Goal: Check status: Check status

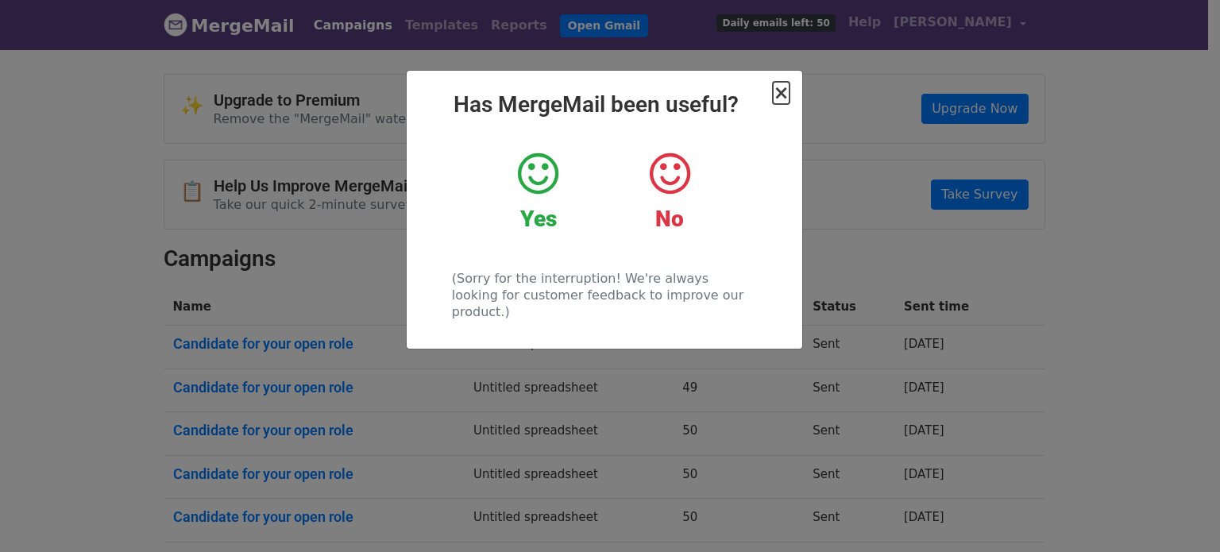
click at [782, 101] on span "×" at bounding box center [781, 93] width 16 height 22
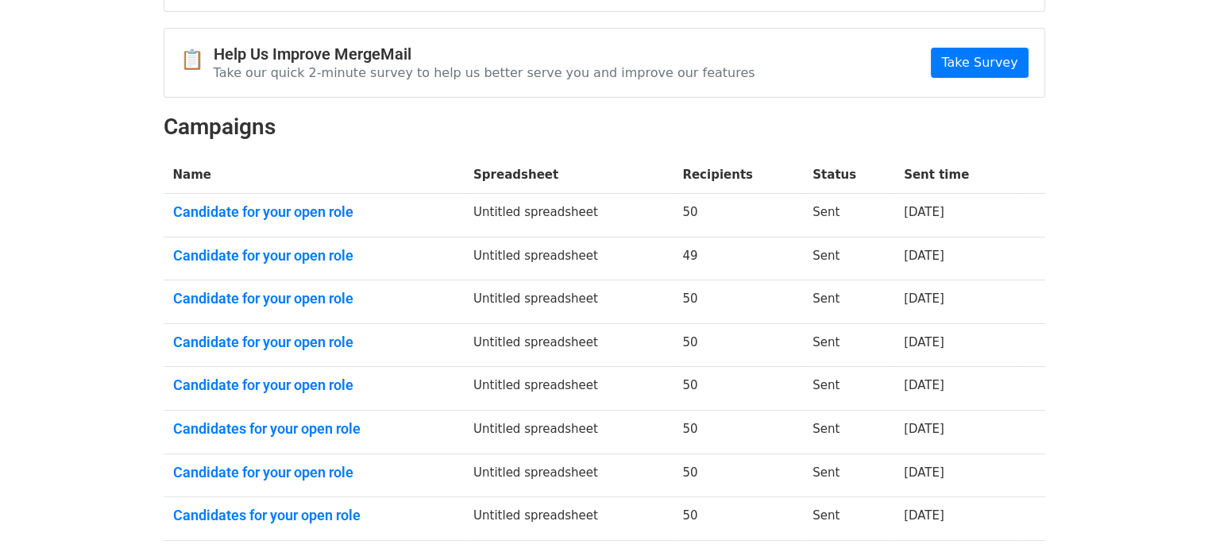
scroll to position [159, 0]
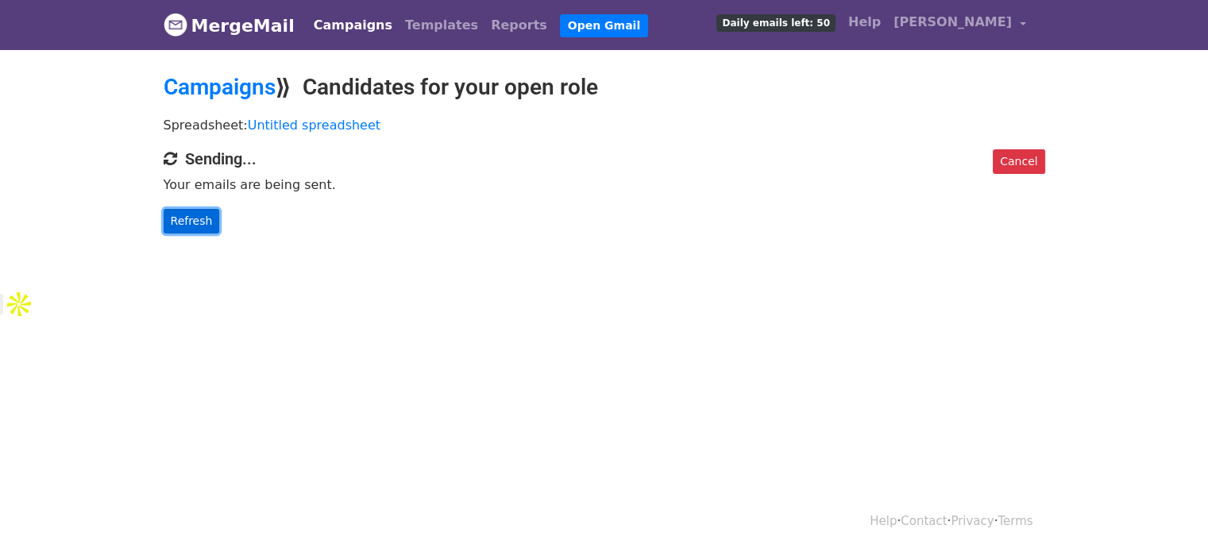
click at [199, 220] on link "Refresh" at bounding box center [192, 221] width 56 height 25
click at [199, 229] on link "Refresh" at bounding box center [192, 221] width 56 height 25
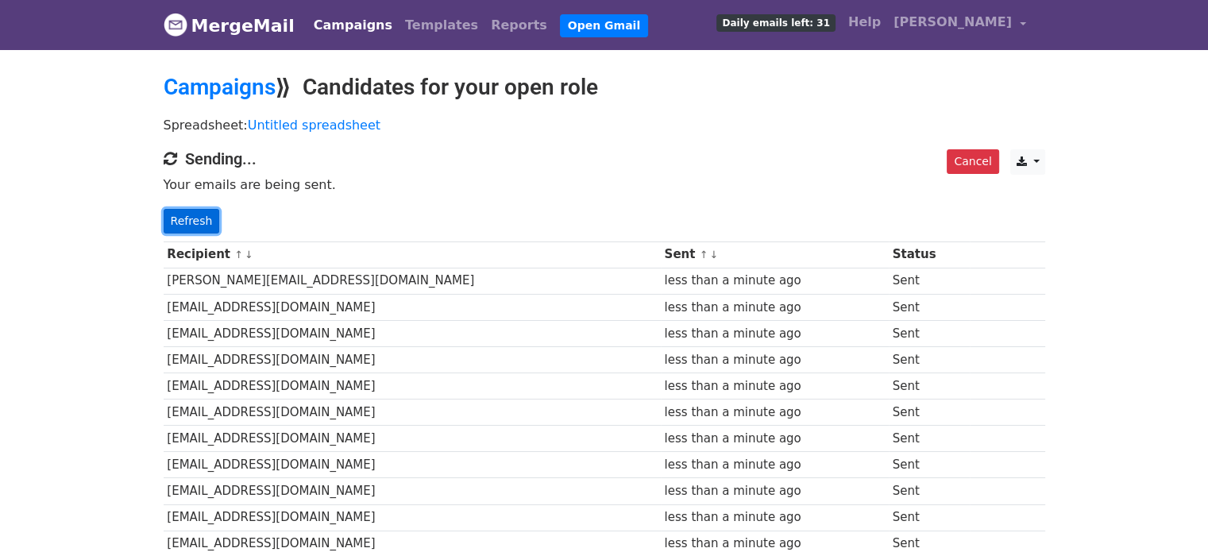
click at [176, 220] on link "Refresh" at bounding box center [192, 221] width 56 height 25
click at [196, 223] on link "Refresh" at bounding box center [192, 221] width 56 height 25
click at [184, 228] on link "Refresh" at bounding box center [192, 221] width 56 height 25
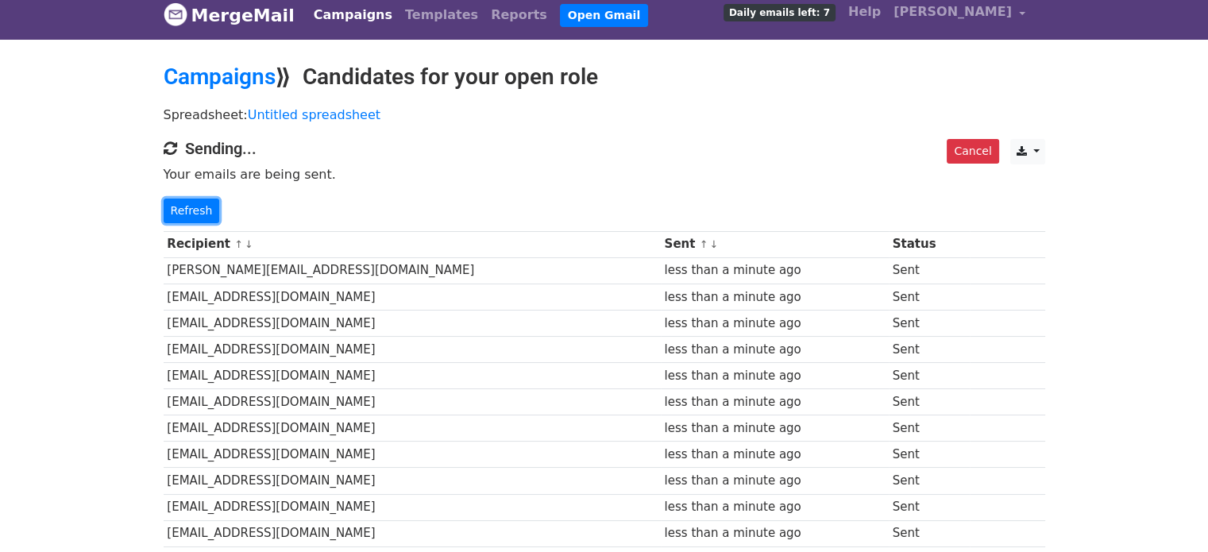
scroll to position [383, 0]
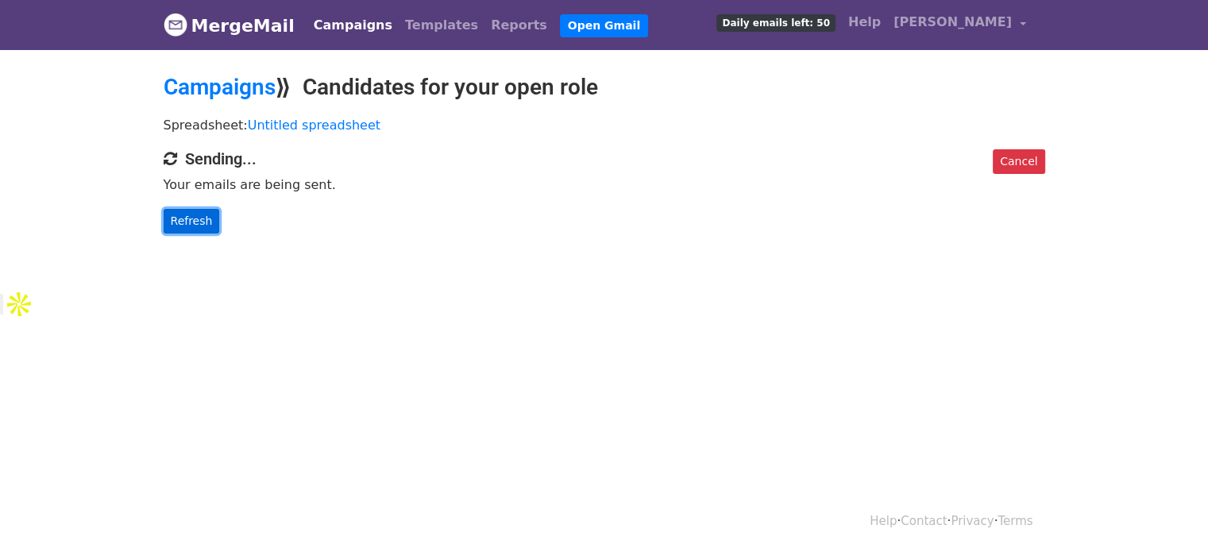
click at [195, 222] on link "Refresh" at bounding box center [192, 221] width 56 height 25
click at [192, 218] on link "Refresh" at bounding box center [192, 221] width 56 height 25
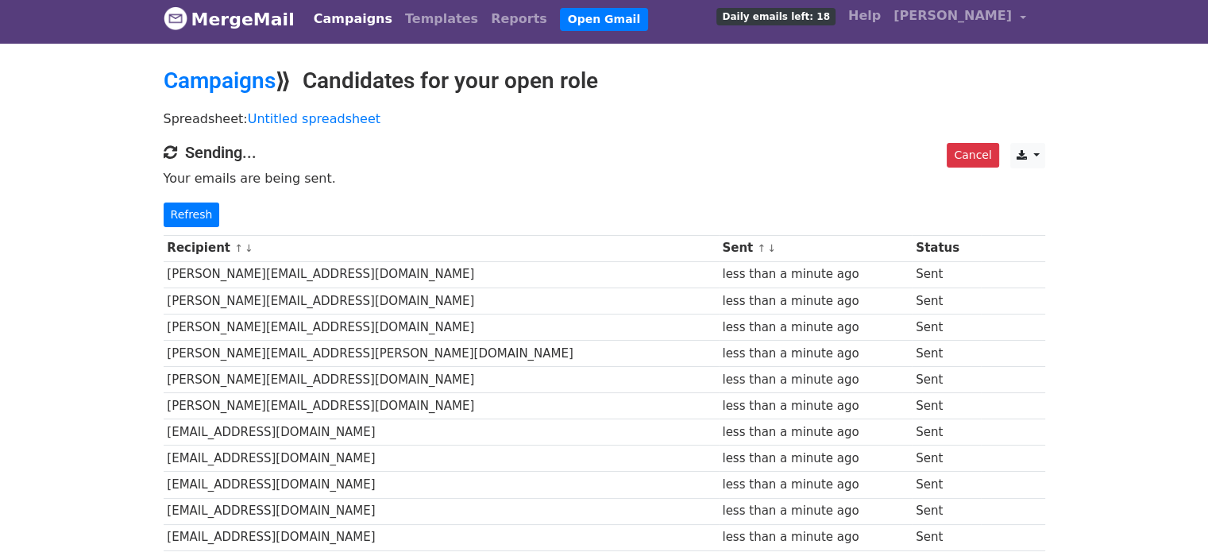
scroll to position [5, 0]
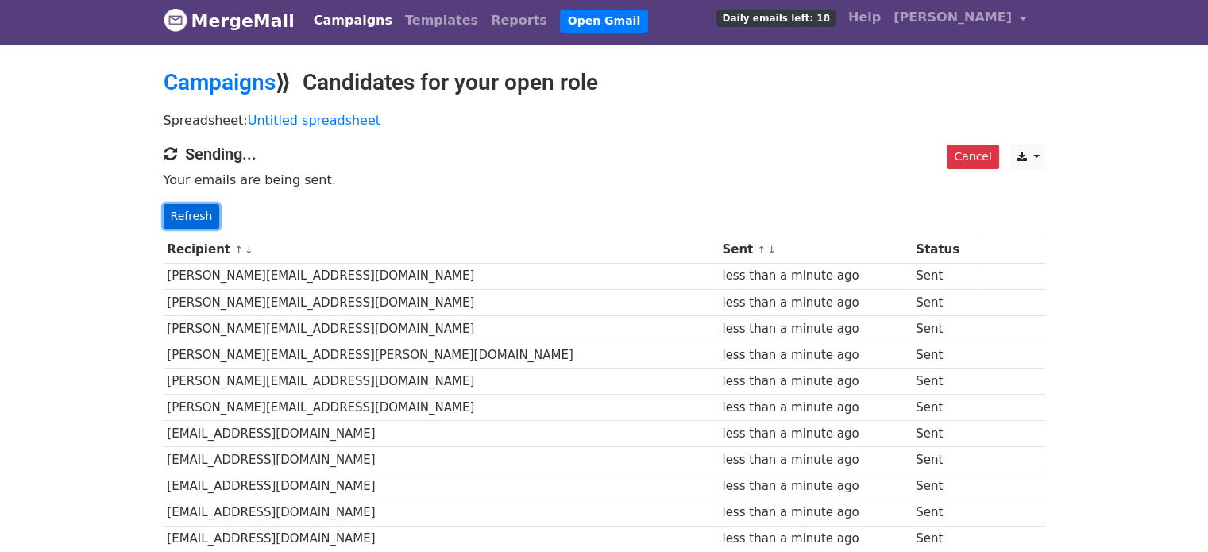
drag, startPoint x: 0, startPoint y: 0, endPoint x: 192, endPoint y: 218, distance: 290.9
click at [192, 218] on link "Refresh" at bounding box center [192, 216] width 56 height 25
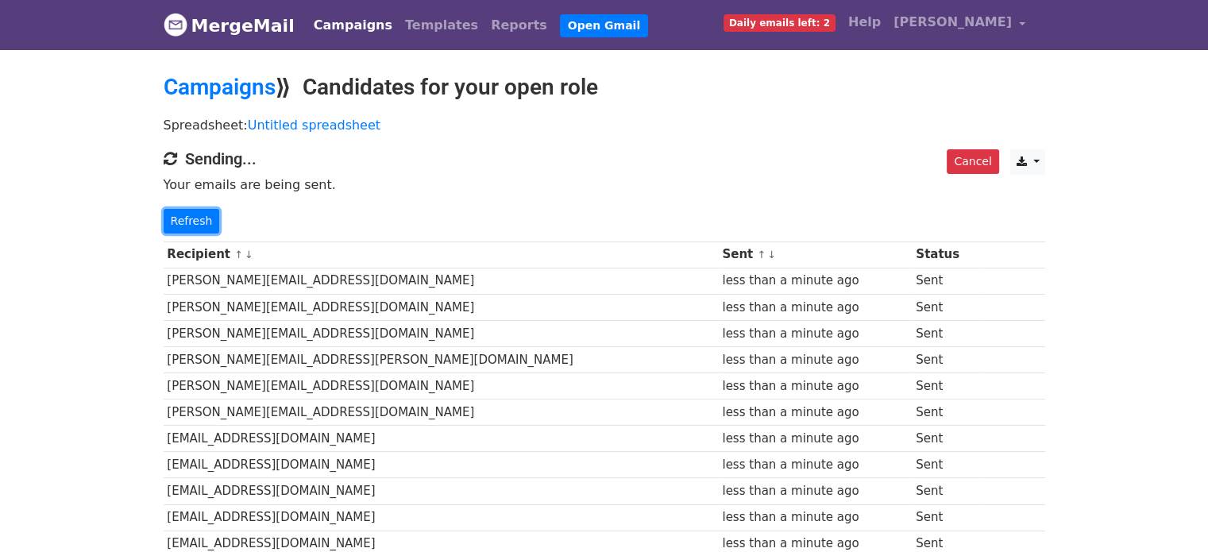
click at [192, 218] on link "Refresh" at bounding box center [192, 221] width 56 height 25
